Goal: Task Accomplishment & Management: Use online tool/utility

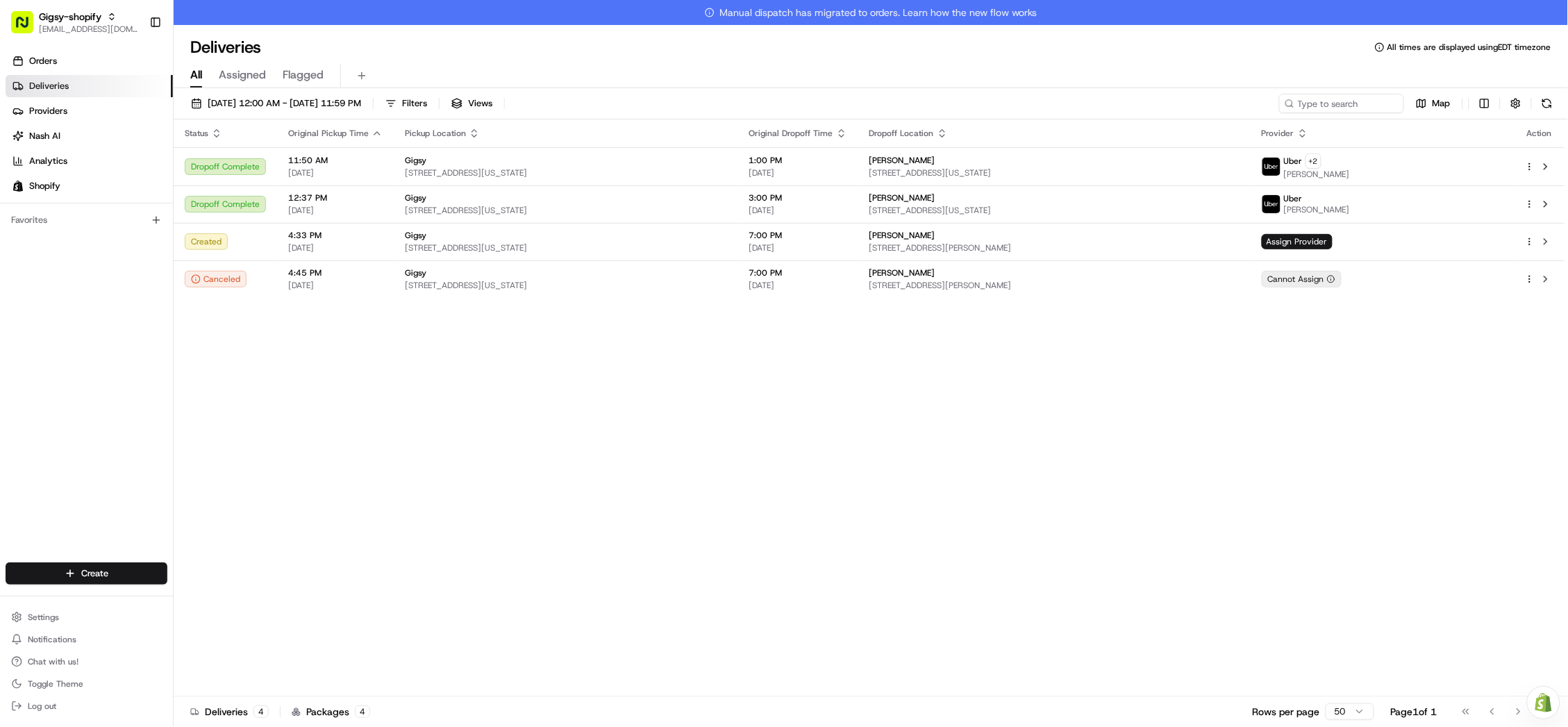
click at [70, 56] on link "Orders" at bounding box center [89, 61] width 167 height 22
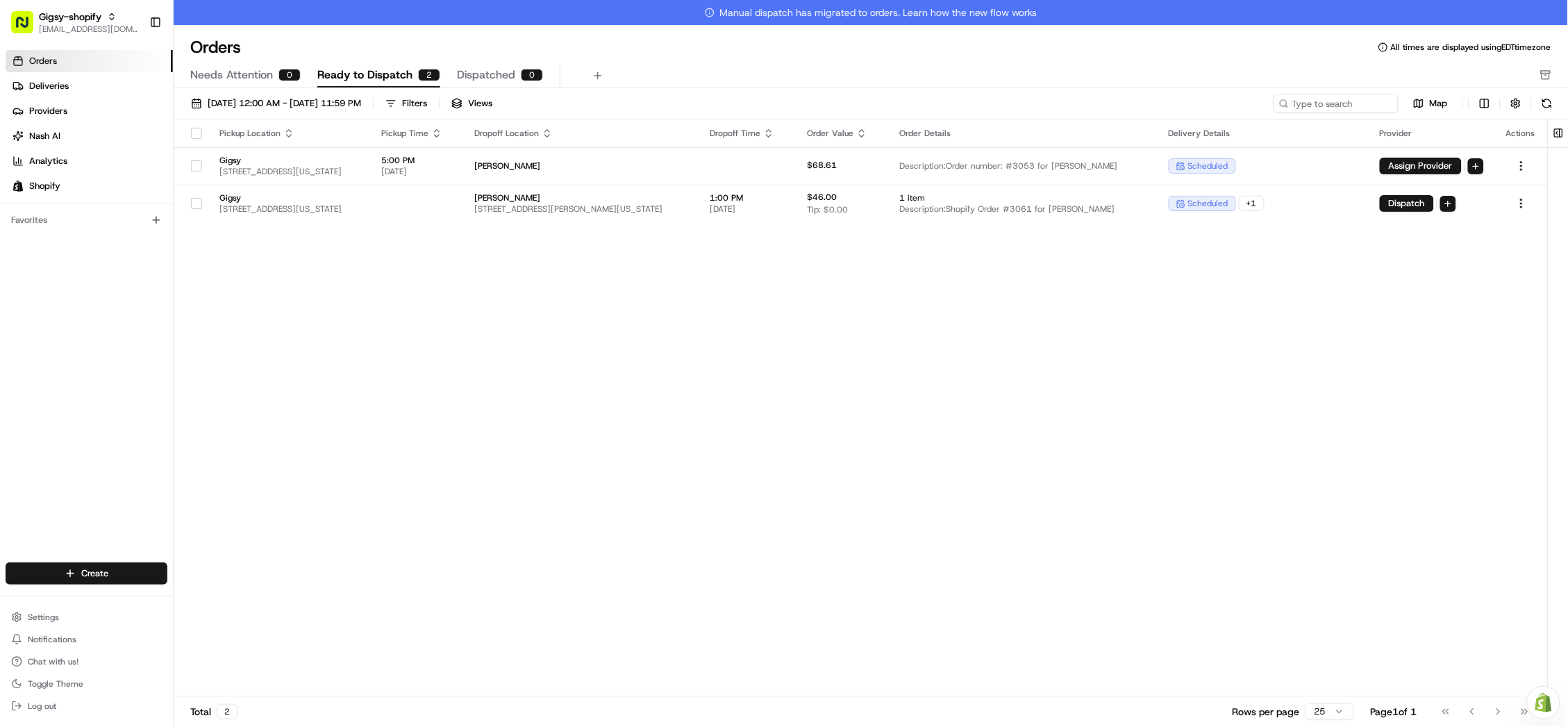
click at [1552, 117] on div "[DATE] 12:00 AM - [DATE] 11:59 PM Filters Views Map" at bounding box center [870, 107] width 1394 height 26
click at [1552, 107] on button at bounding box center [1547, 104] width 20 height 20
click at [225, 96] on button "[DATE] 12:00 AM - [DATE] 11:59 PM" at bounding box center [276, 104] width 183 height 20
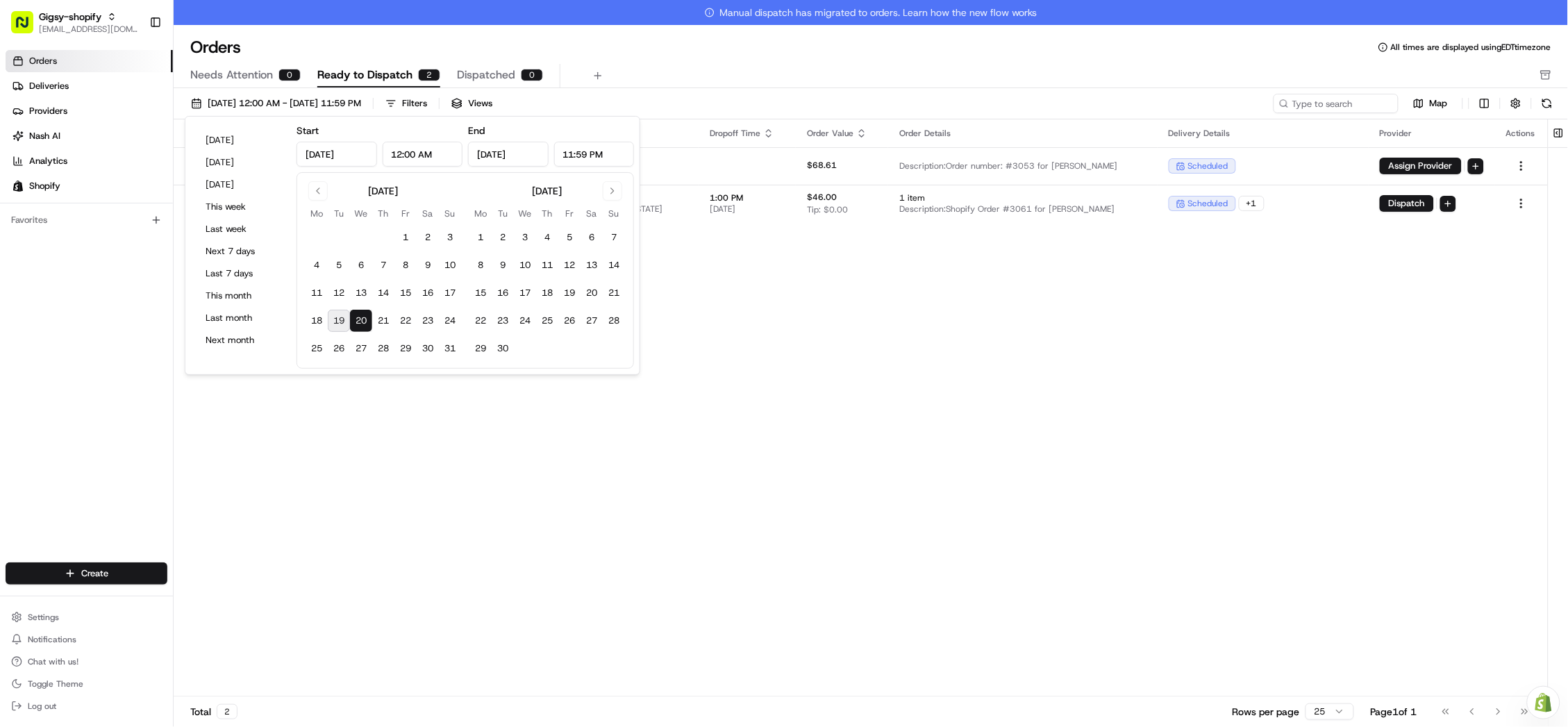
click at [339, 317] on button "19" at bounding box center [338, 321] width 22 height 22
type input "[DATE]"
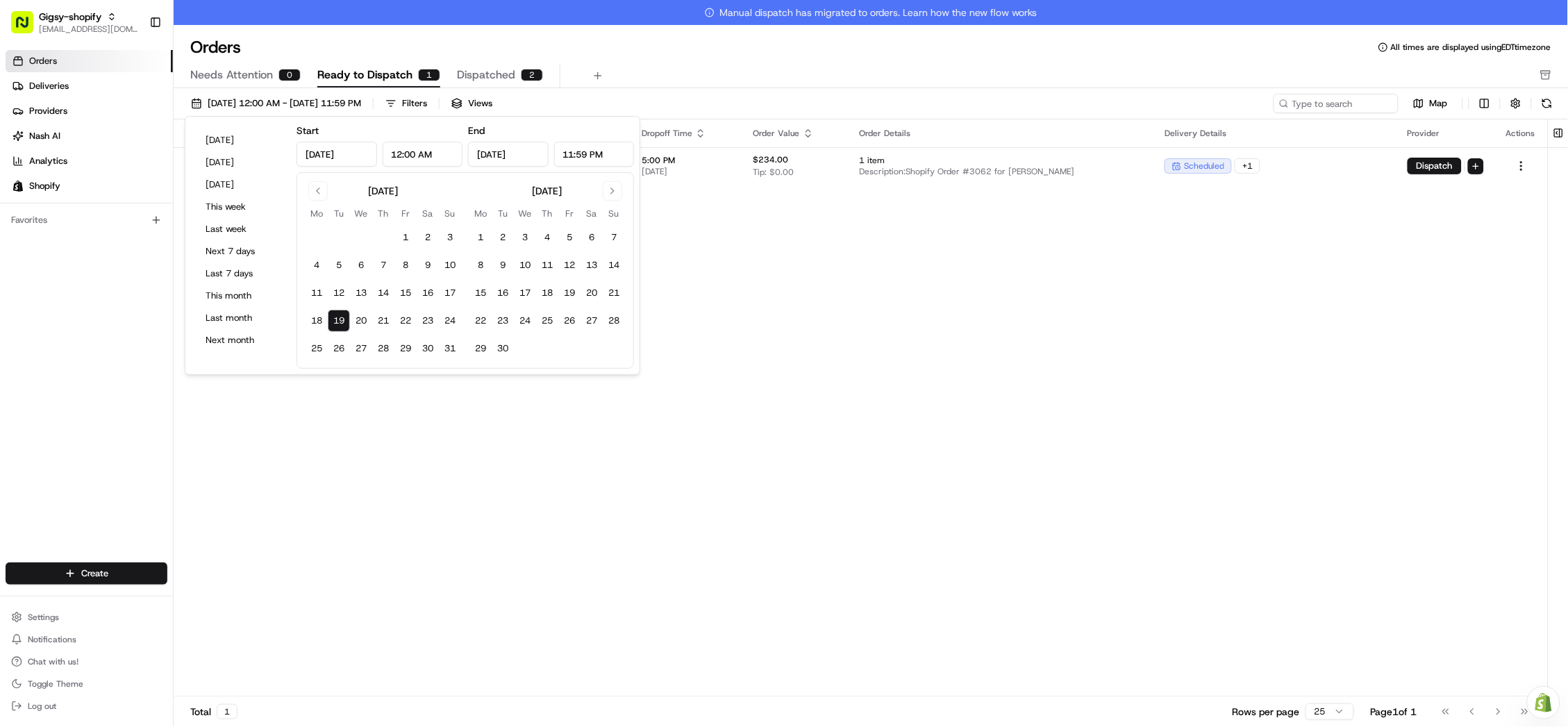
click at [675, 493] on div "Pickup Location Pickup Time Dropoff Location Dropoff Time Order Value Order Det…" at bounding box center [861, 420] width 1374 height 602
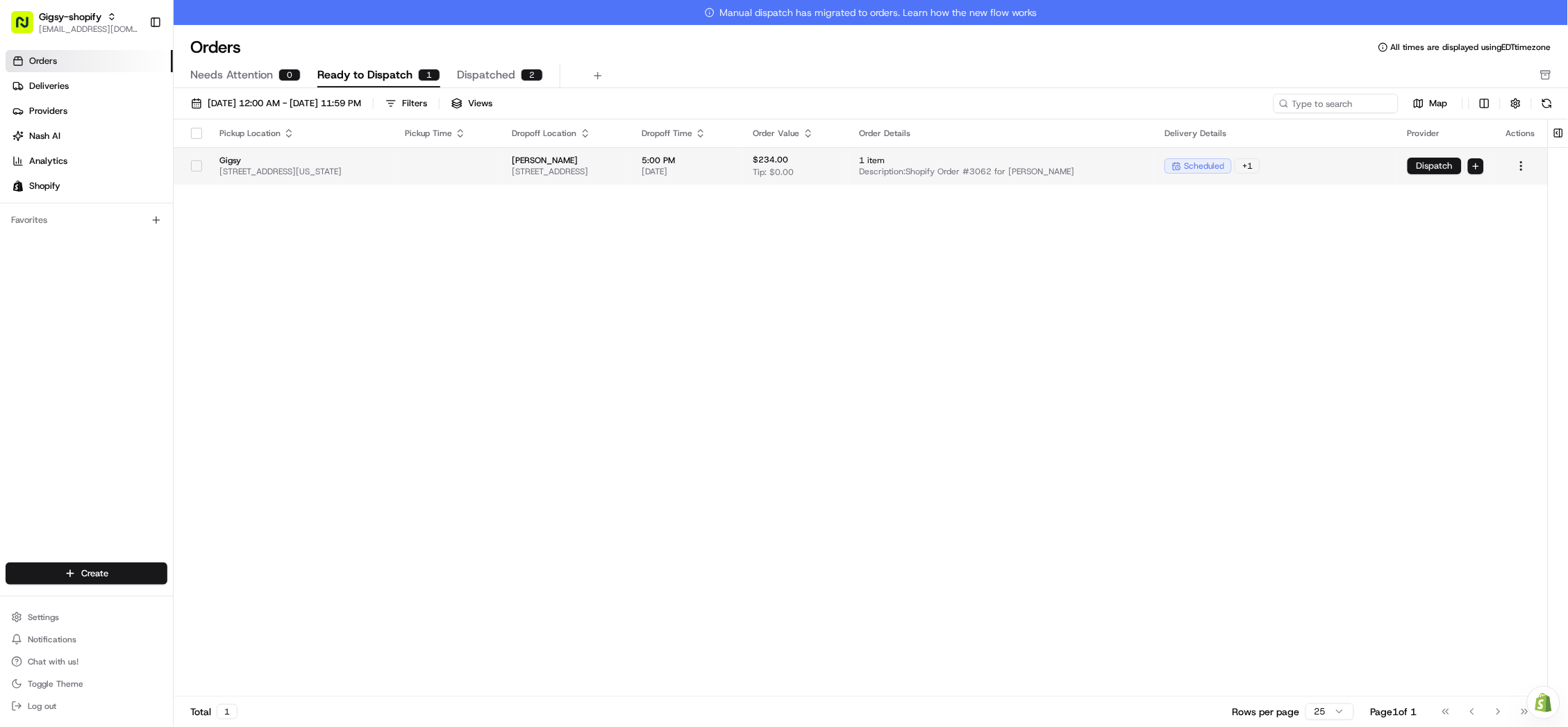
click at [1433, 168] on button "Dispatch" at bounding box center [1435, 166] width 54 height 17
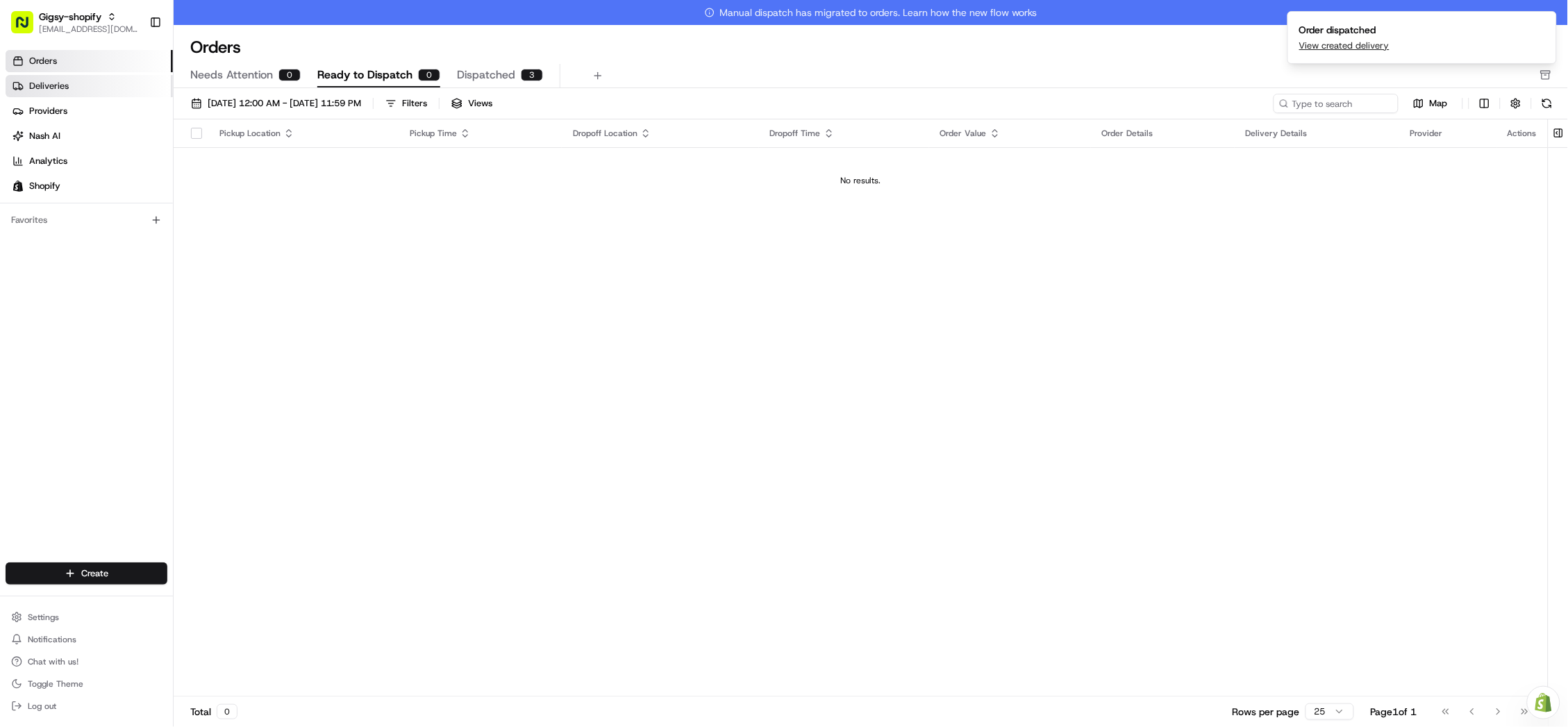
click at [56, 85] on span "Deliveries" at bounding box center [49, 86] width 39 height 13
